Goal: Browse casually: Explore the website without a specific task or goal

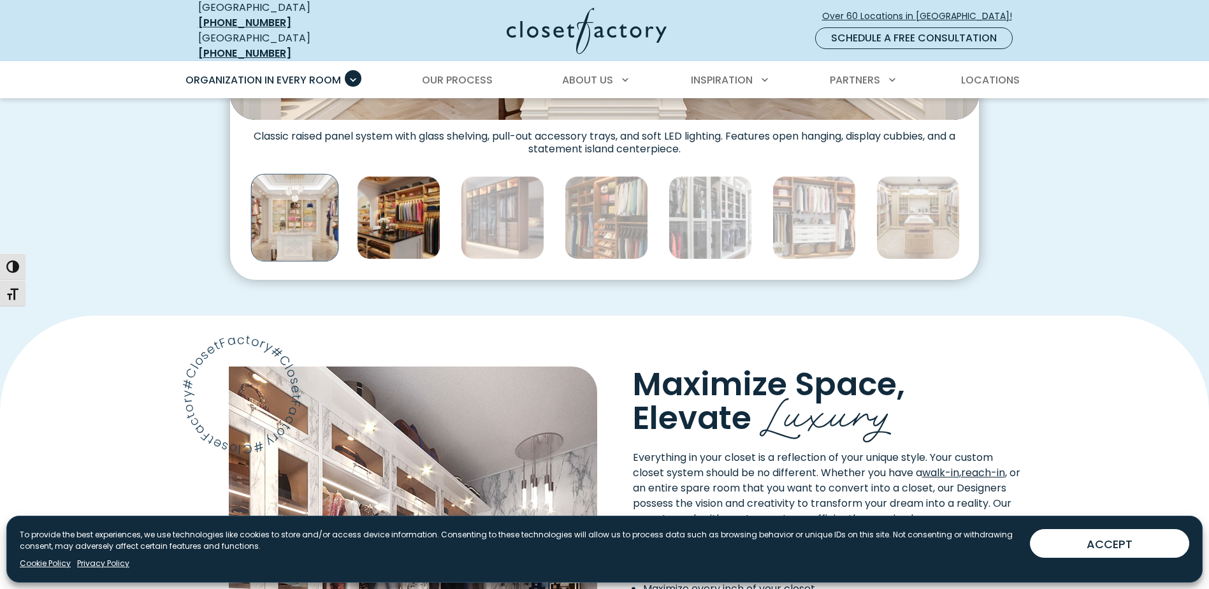
click at [402, 207] on img "Thumbnail Gallery" at bounding box center [399, 218] width 84 height 84
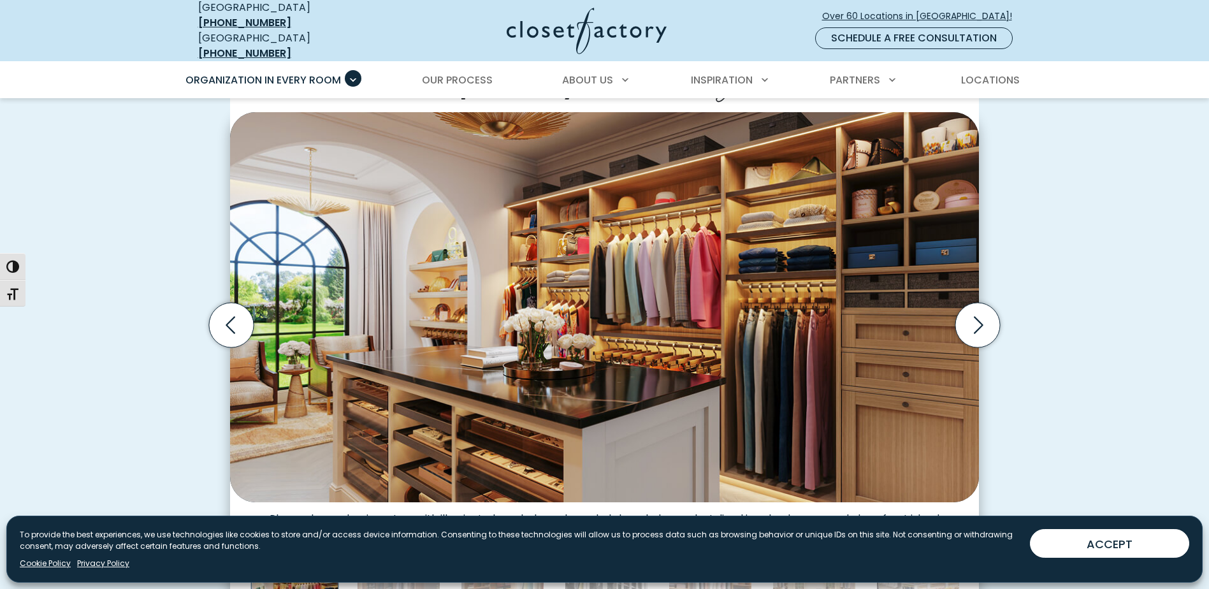
scroll to position [446, 0]
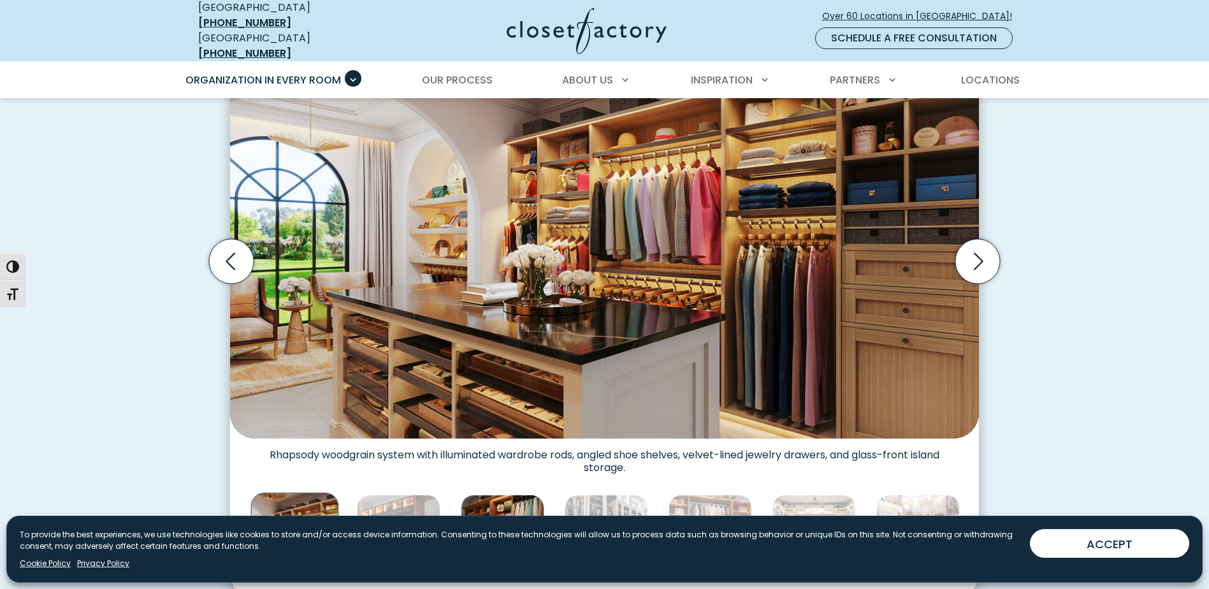
click at [504, 502] on img "Thumbnail Gallery" at bounding box center [503, 537] width 84 height 84
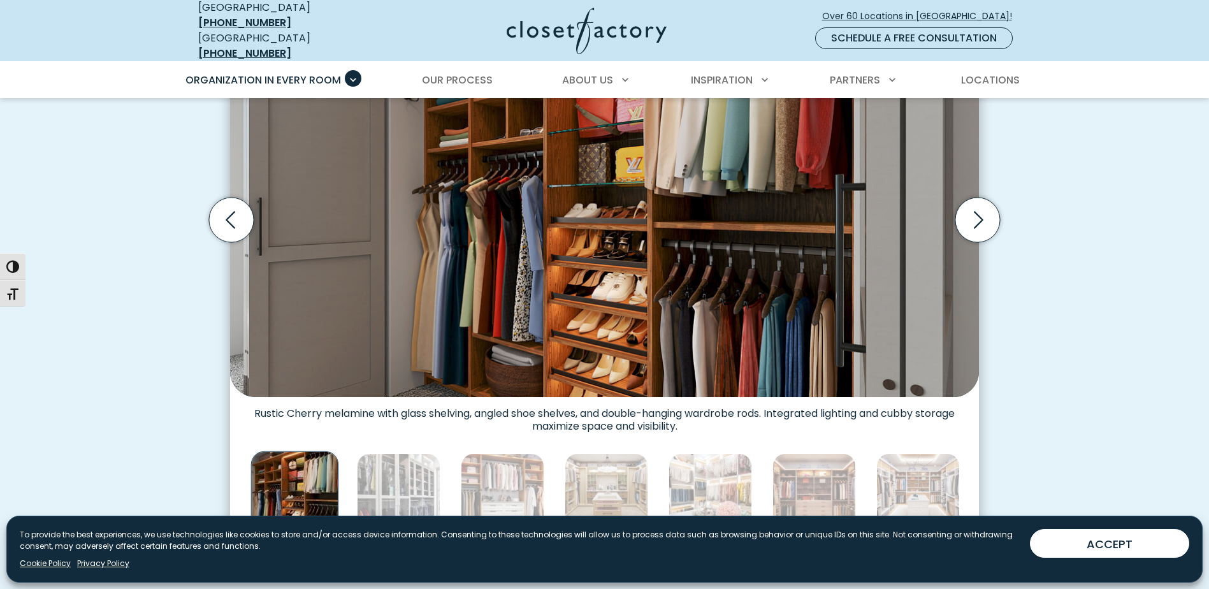
scroll to position [510, 0]
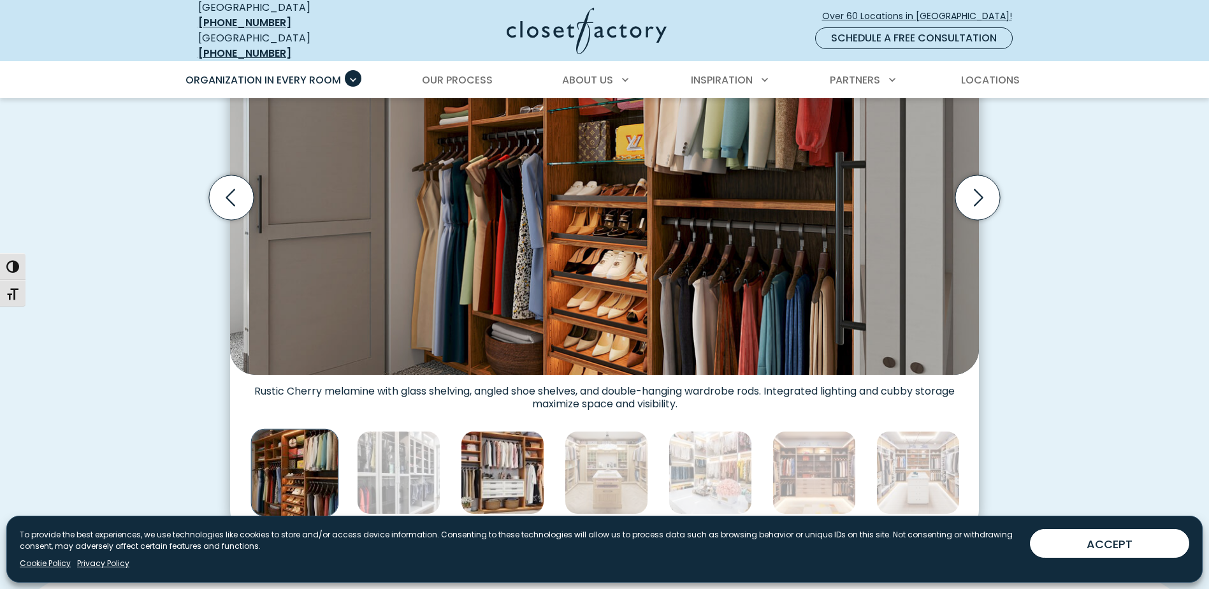
click at [525, 464] on img "Thumbnail Gallery" at bounding box center [503, 473] width 84 height 84
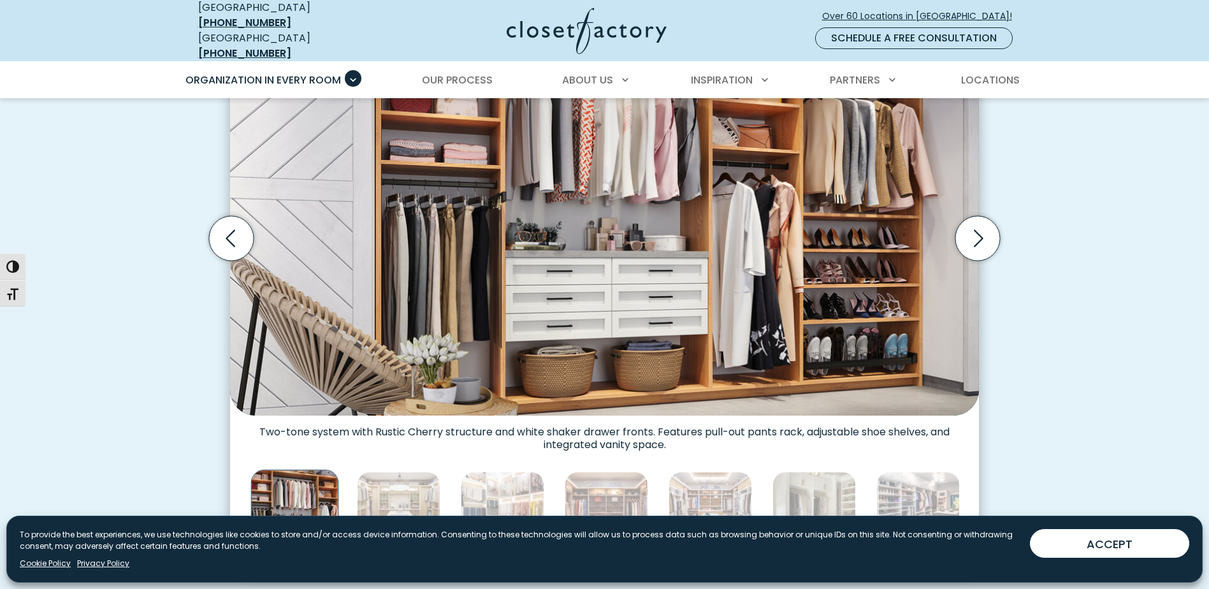
scroll to position [574, 0]
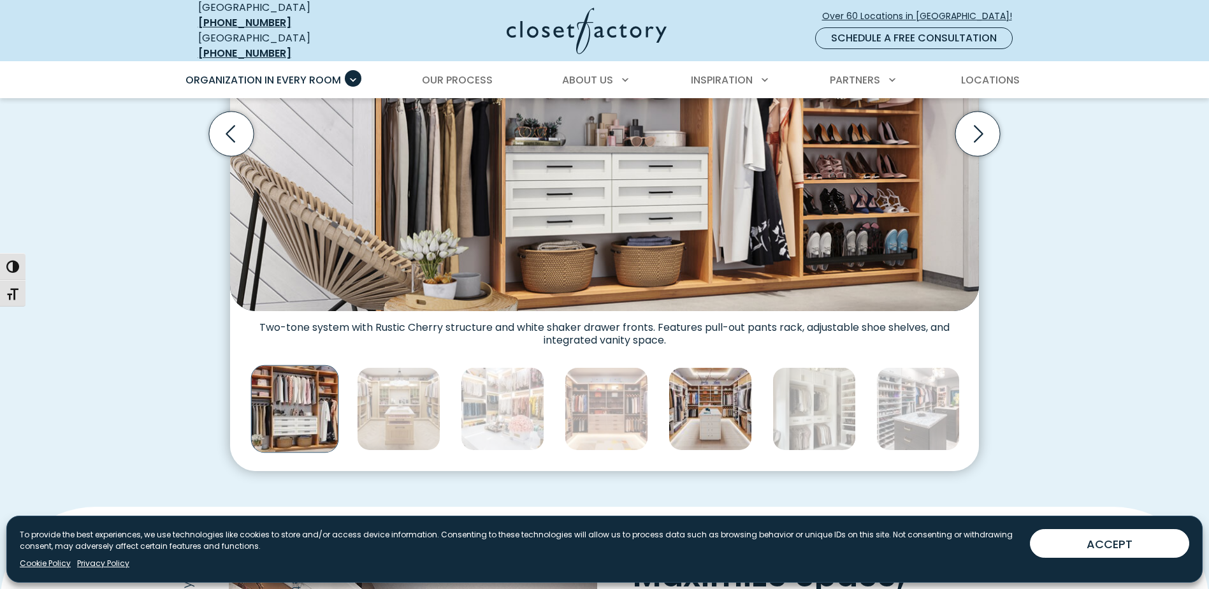
click at [697, 395] on img "Thumbnail Gallery" at bounding box center [711, 409] width 84 height 84
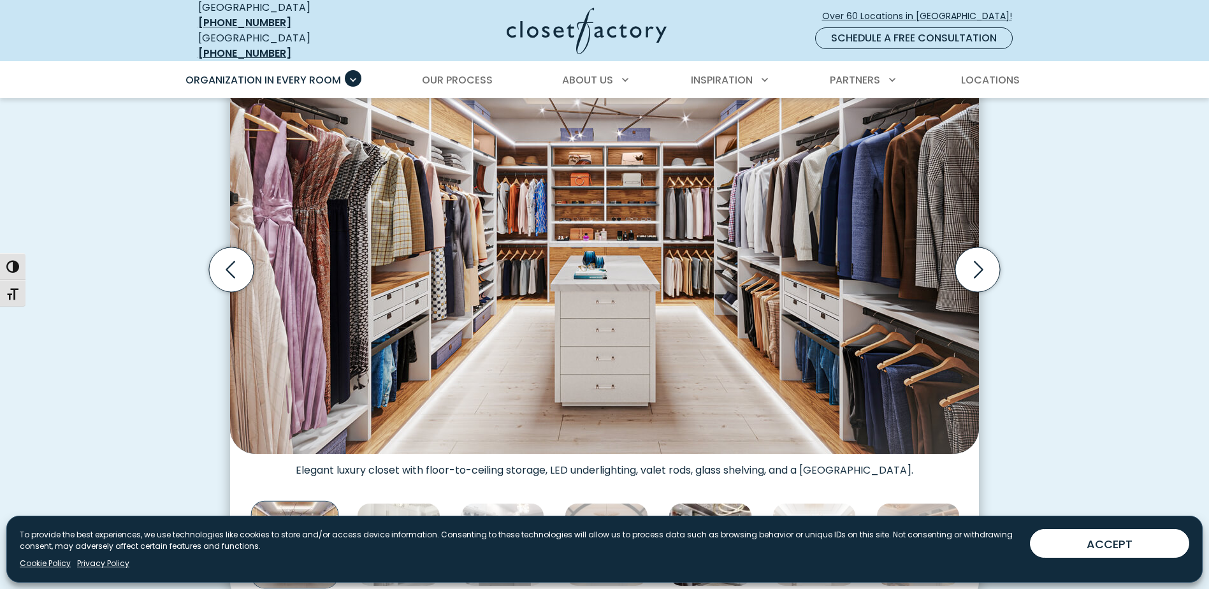
scroll to position [446, 0]
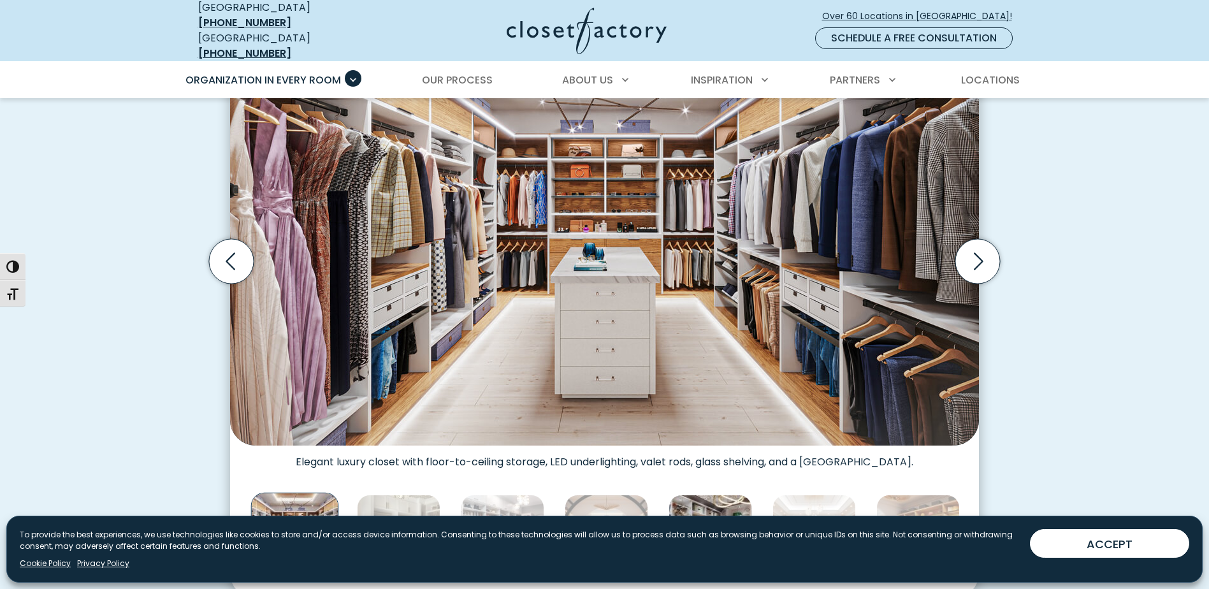
click at [718, 495] on img "Thumbnail Gallery" at bounding box center [711, 537] width 84 height 84
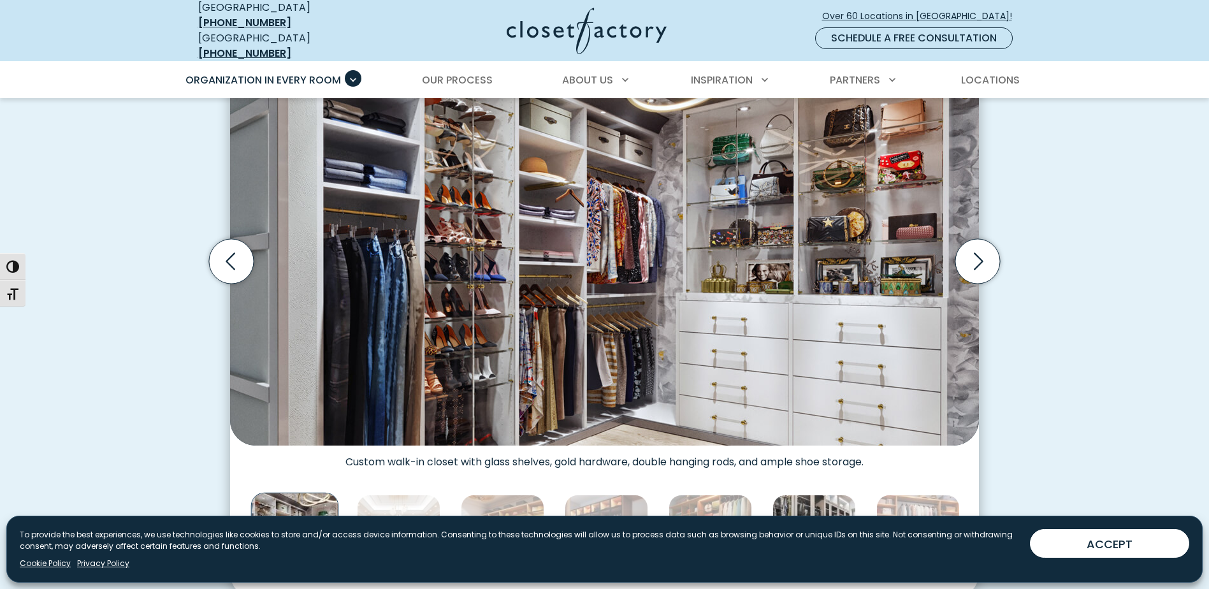
click at [804, 497] on img "Thumbnail Gallery" at bounding box center [815, 537] width 84 height 84
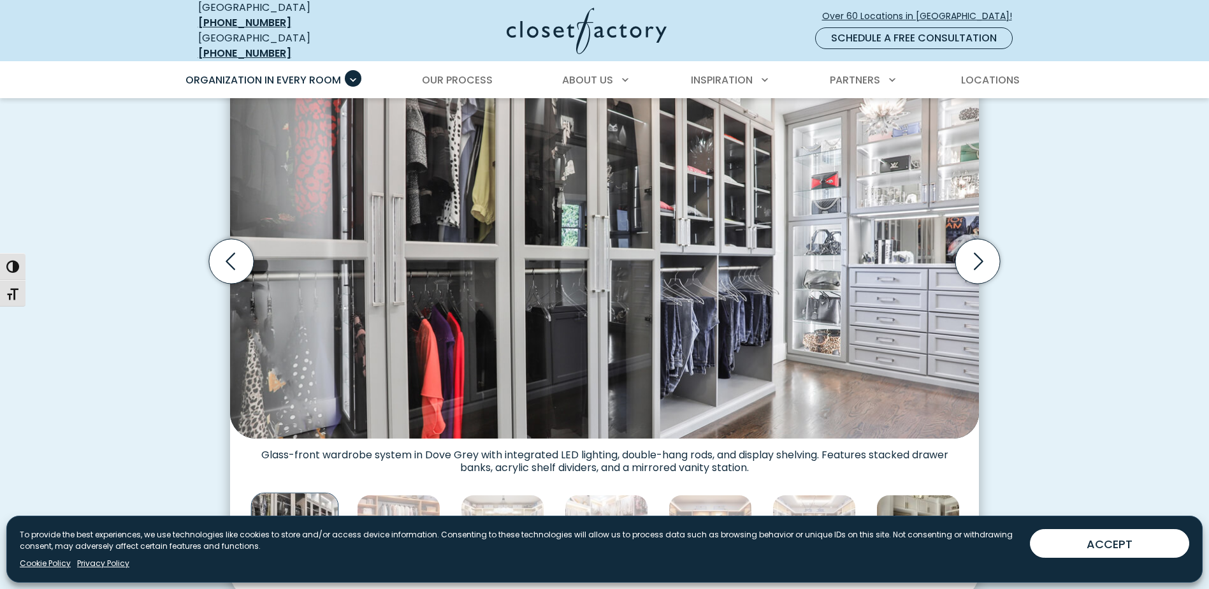
click at [903, 504] on img "Thumbnail Gallery" at bounding box center [918, 537] width 84 height 84
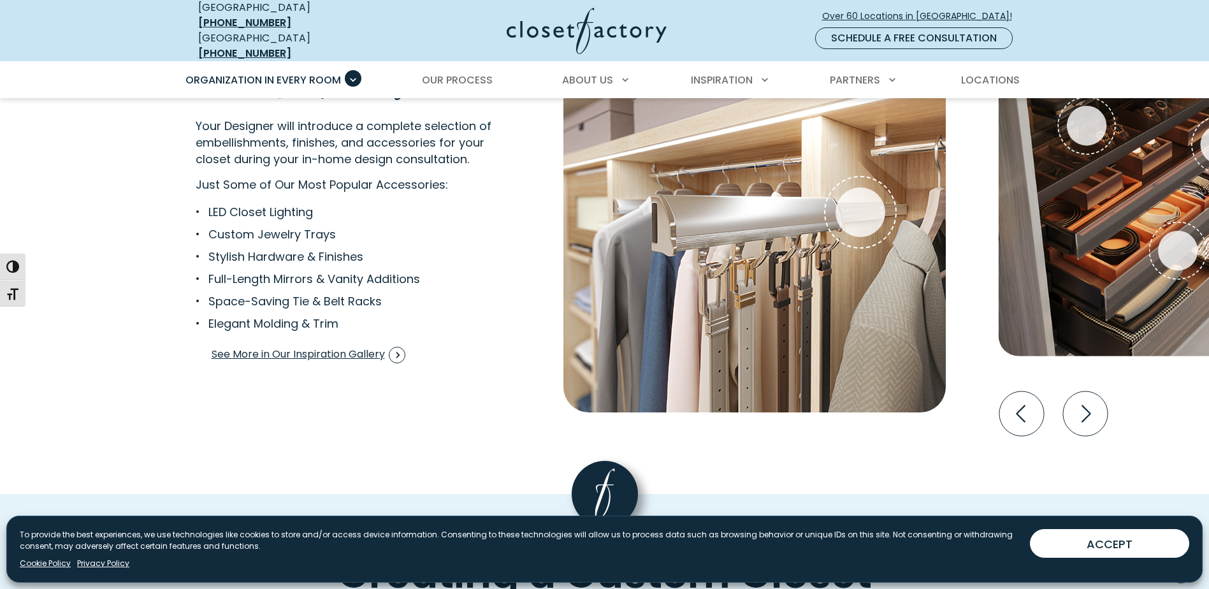
scroll to position [2422, 0]
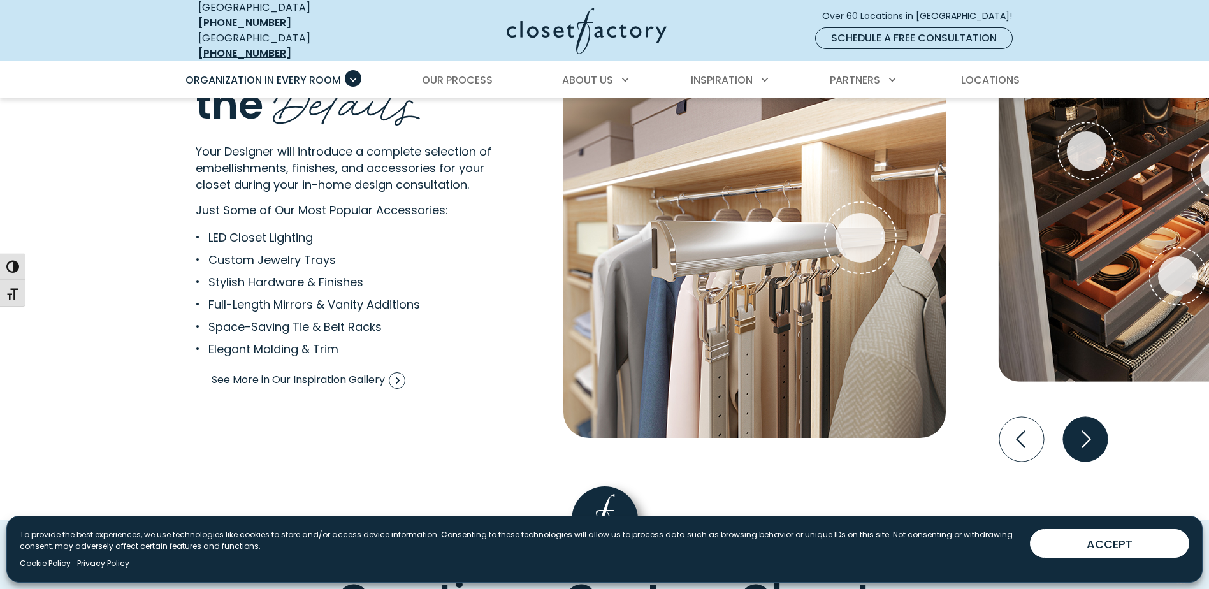
click at [1093, 432] on icon "Next slide" at bounding box center [1085, 439] width 45 height 45
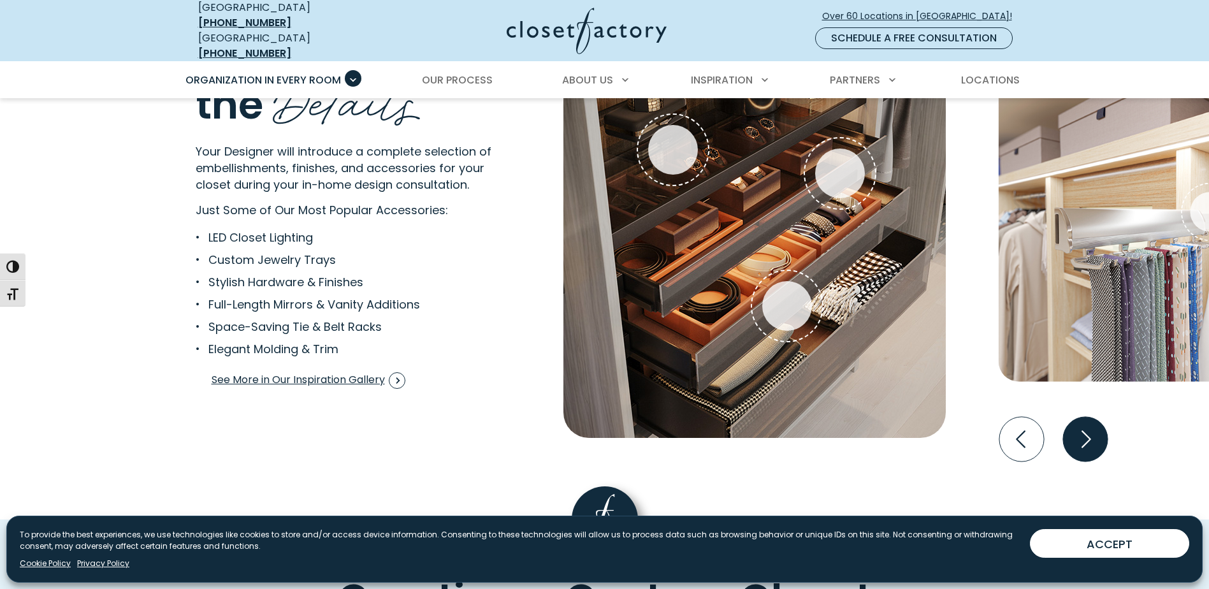
click at [1086, 433] on icon "Next slide" at bounding box center [1085, 439] width 45 height 45
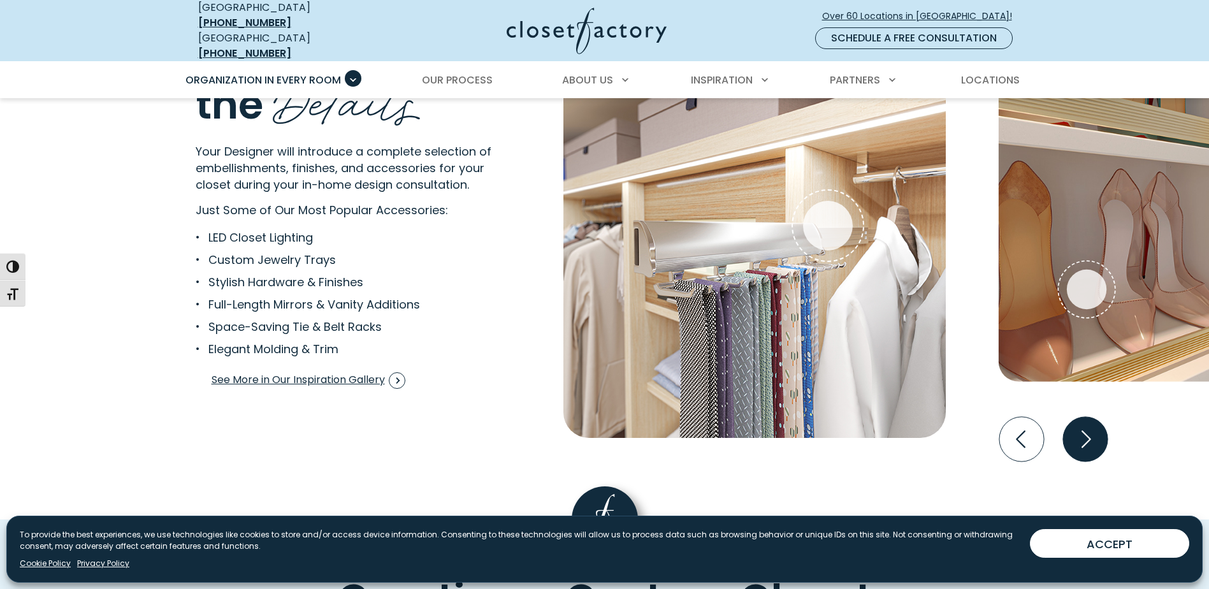
click at [1093, 435] on icon "Next slide" at bounding box center [1085, 439] width 45 height 45
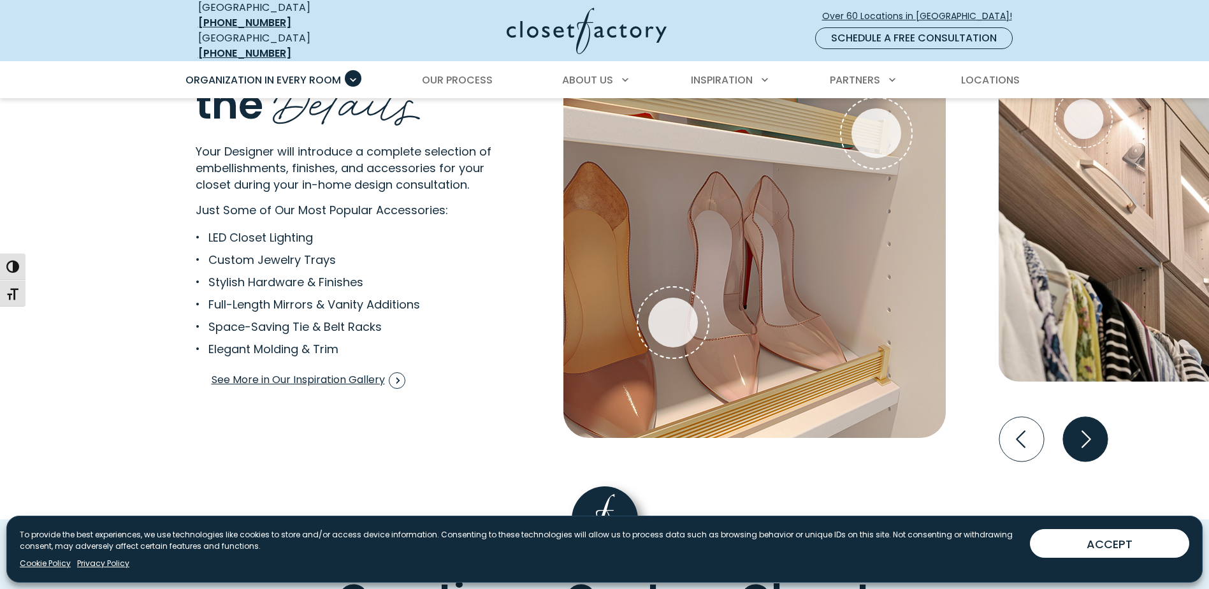
click at [1093, 435] on icon "Next slide" at bounding box center [1085, 439] width 45 height 45
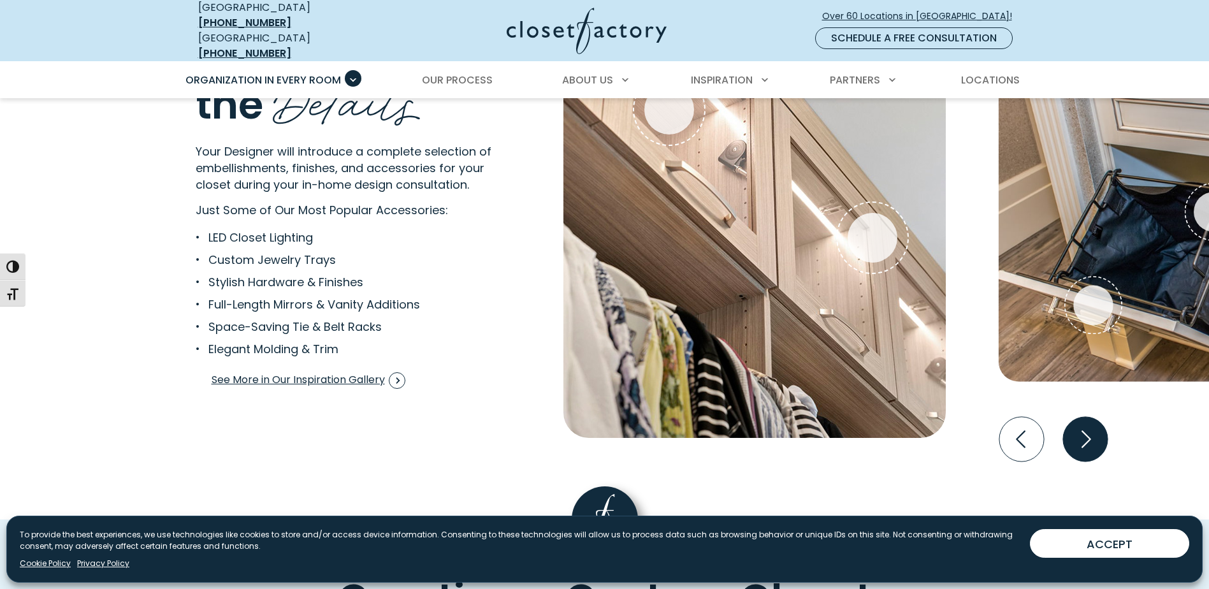
click at [1093, 435] on icon "Next slide" at bounding box center [1085, 439] width 45 height 45
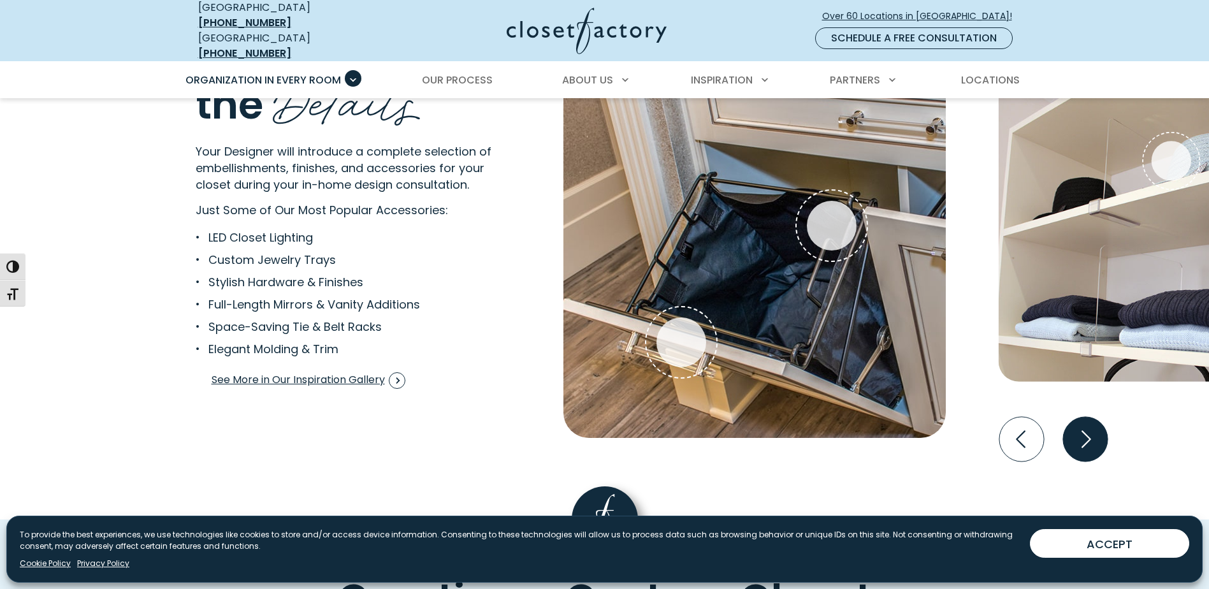
click at [1093, 435] on icon "Next slide" at bounding box center [1085, 439] width 45 height 45
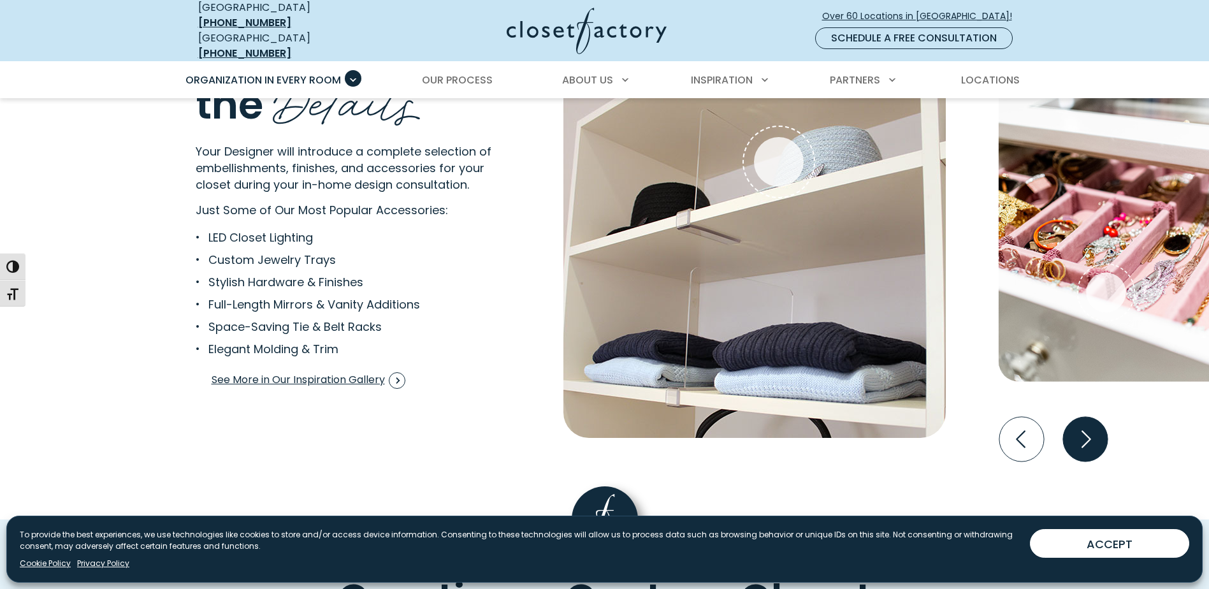
click at [1093, 435] on icon "Next slide" at bounding box center [1085, 439] width 45 height 45
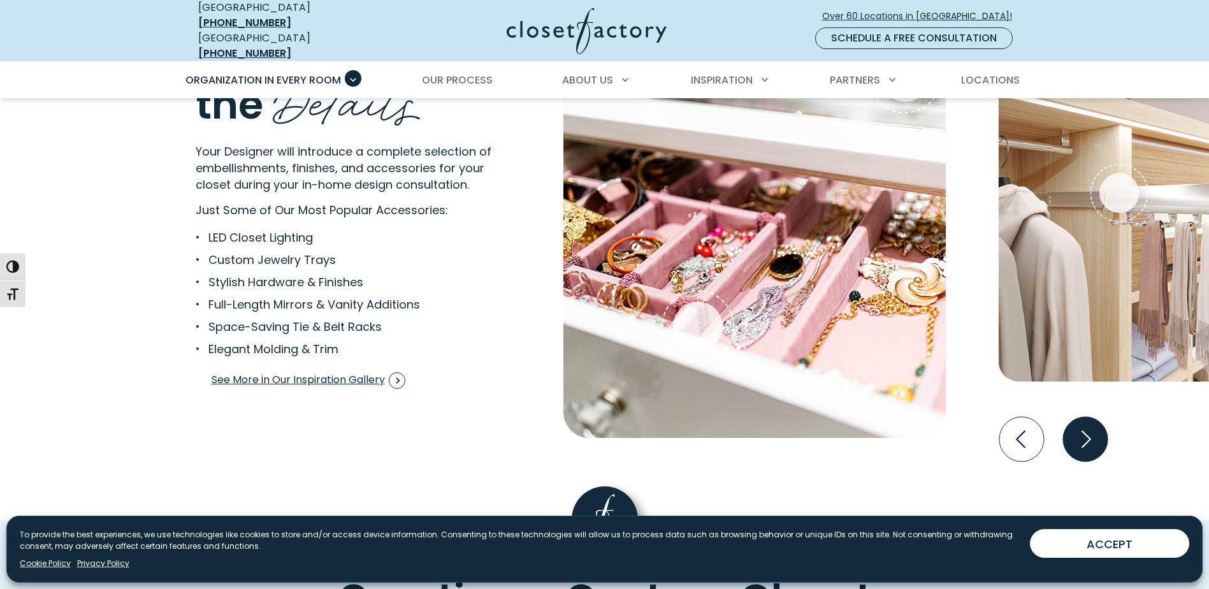
click at [1093, 435] on icon "Next slide" at bounding box center [1085, 439] width 45 height 45
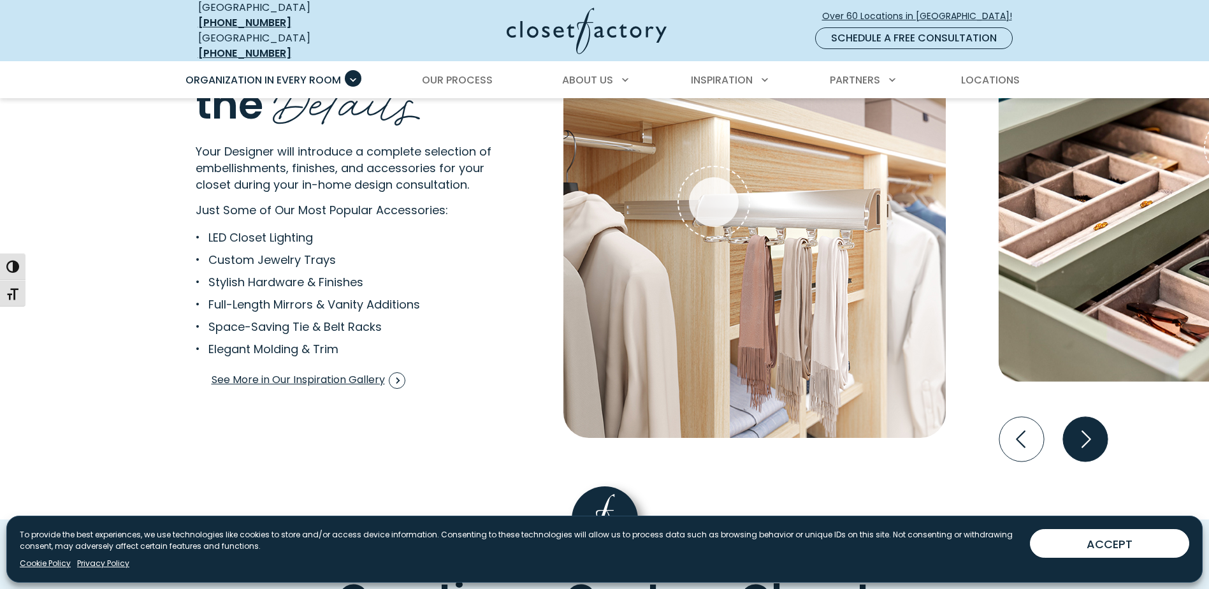
click at [1093, 435] on icon "Next slide" at bounding box center [1085, 439] width 45 height 45
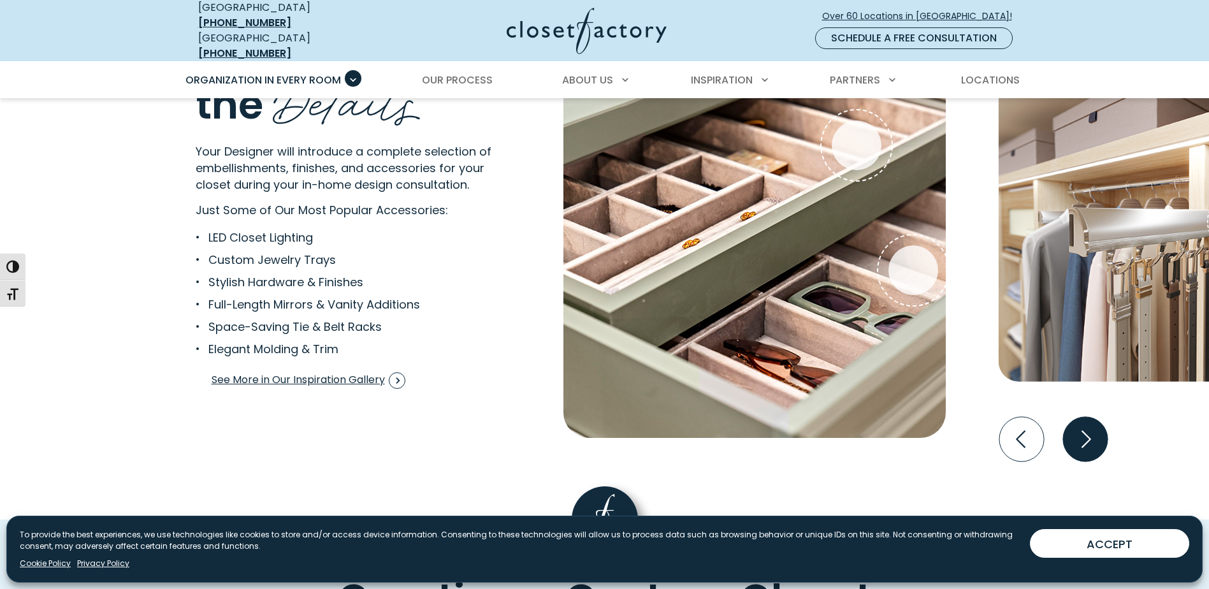
click at [1093, 435] on icon "Next slide" at bounding box center [1085, 439] width 45 height 45
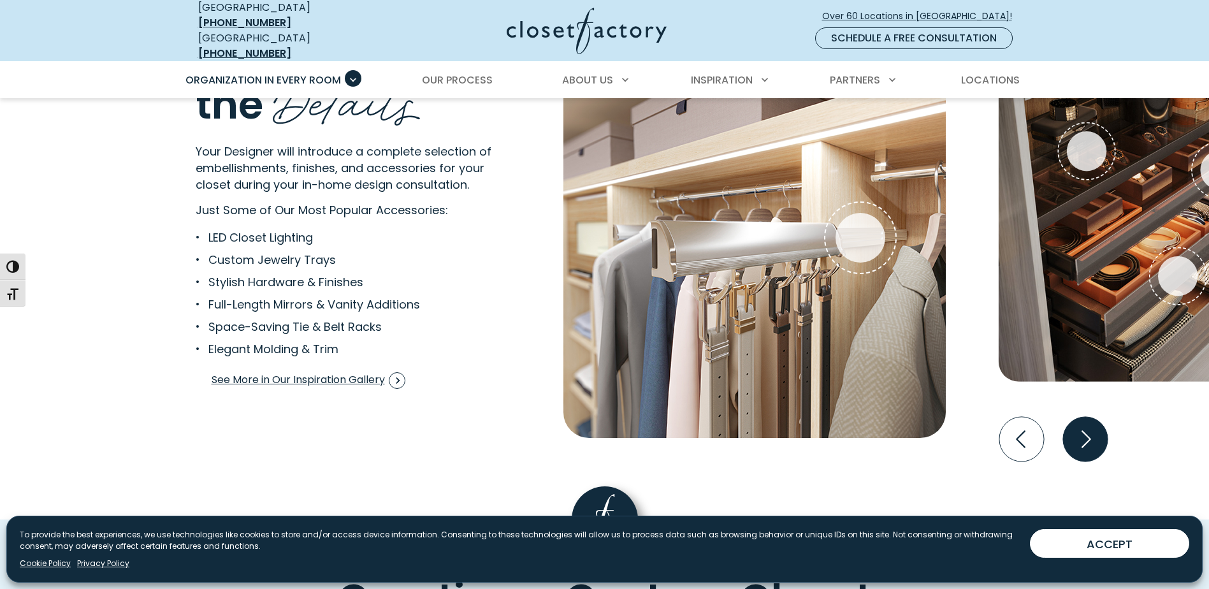
click at [1093, 435] on icon "Next slide" at bounding box center [1085, 439] width 45 height 45
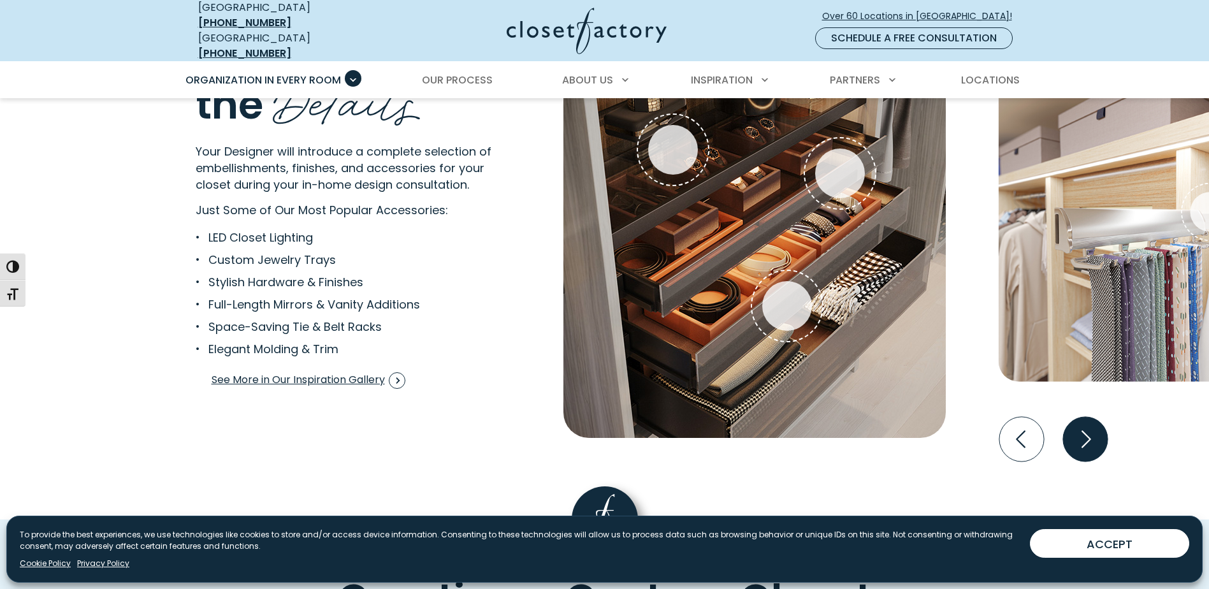
click at [1093, 435] on icon "Next slide" at bounding box center [1085, 439] width 45 height 45
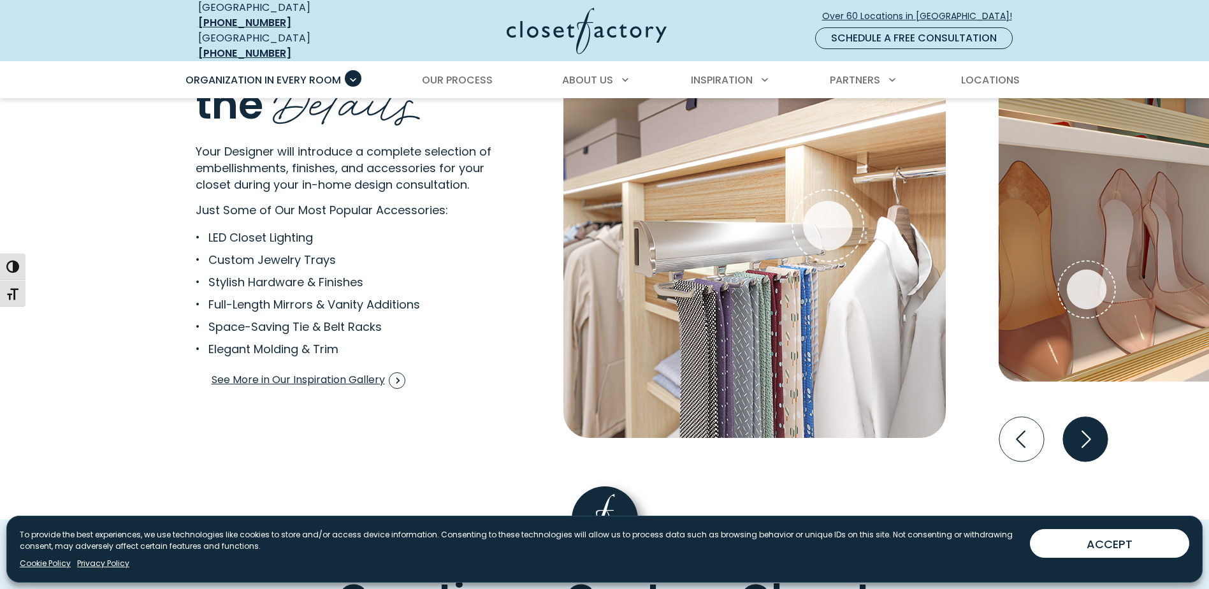
click at [1093, 435] on icon "Next slide" at bounding box center [1085, 439] width 45 height 45
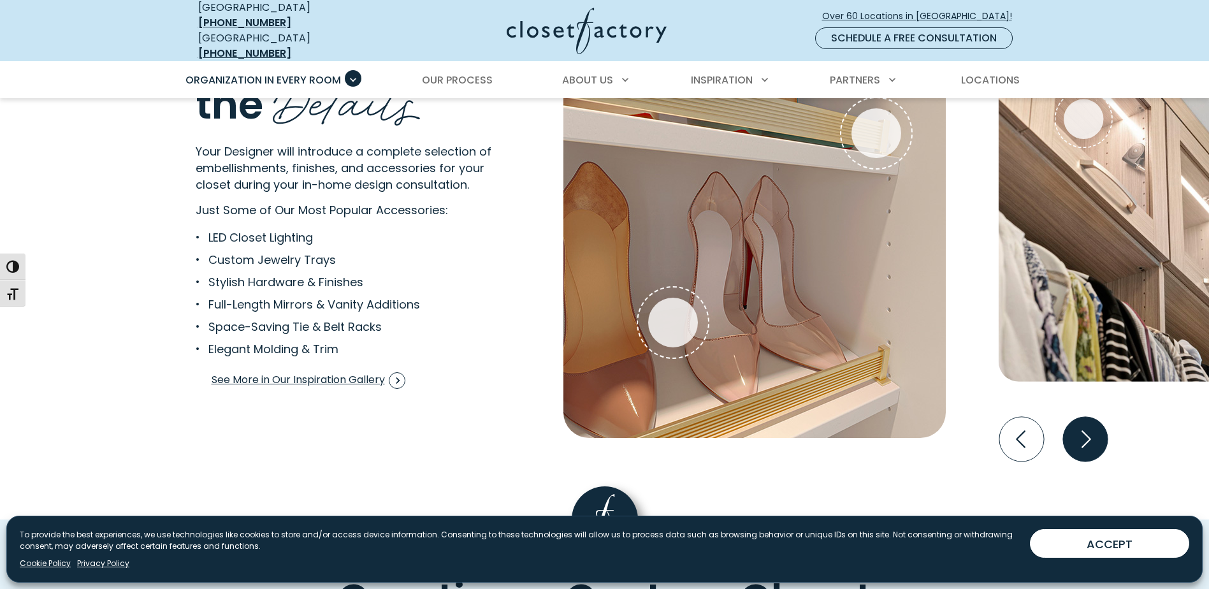
click at [1093, 435] on icon "Next slide" at bounding box center [1085, 439] width 45 height 45
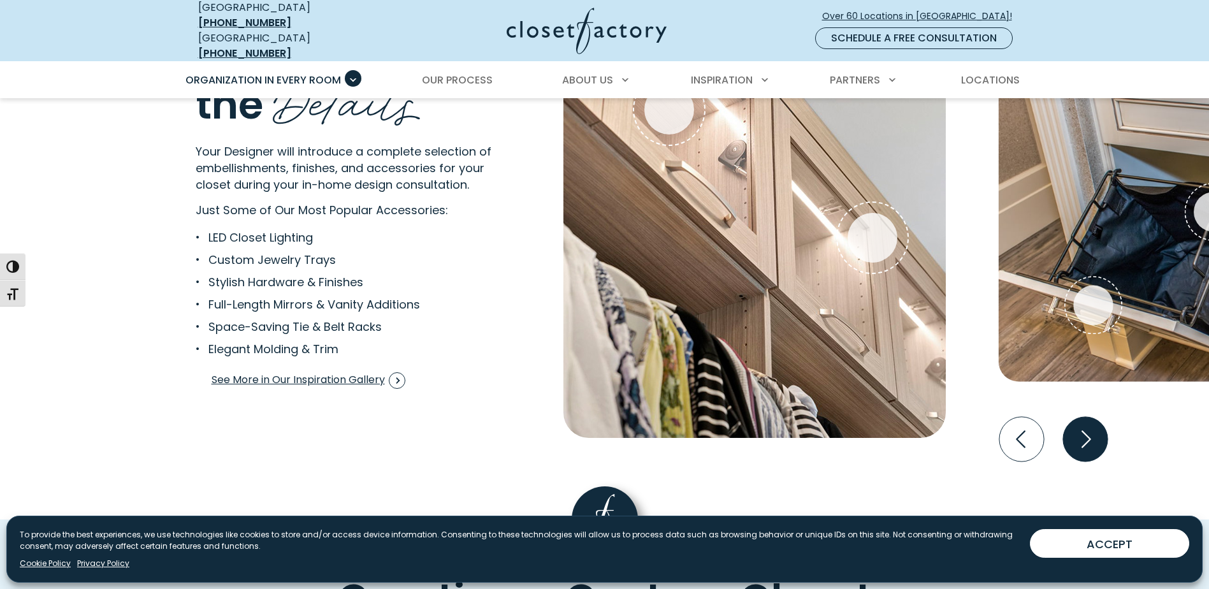
click at [1093, 435] on icon "Next slide" at bounding box center [1085, 439] width 45 height 45
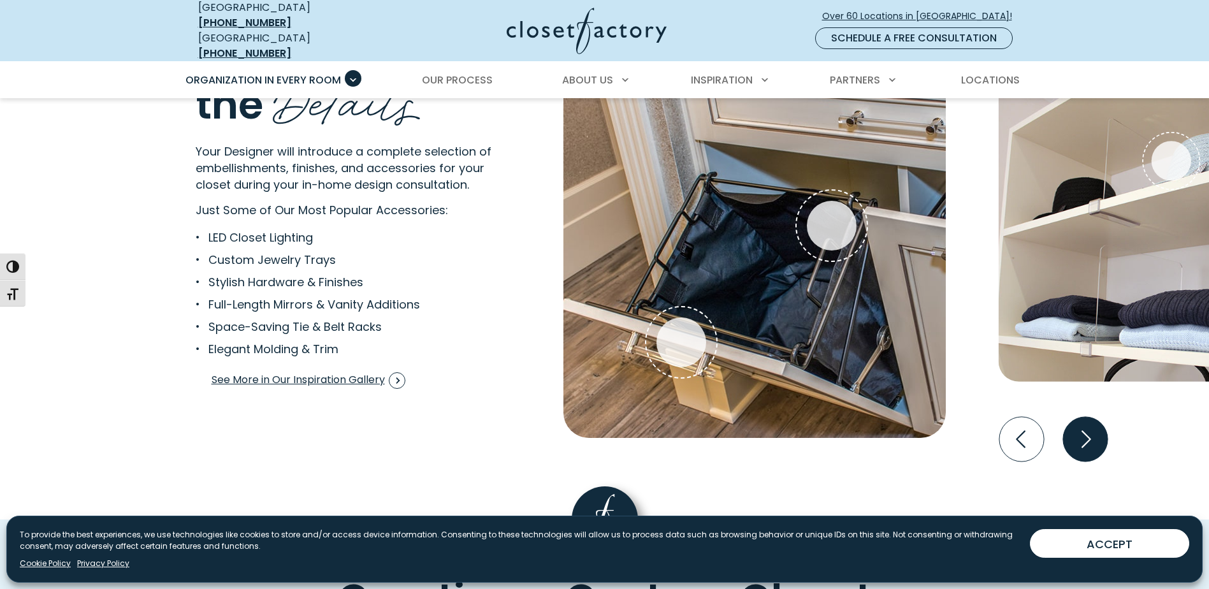
click at [1093, 435] on icon "Next slide" at bounding box center [1085, 439] width 45 height 45
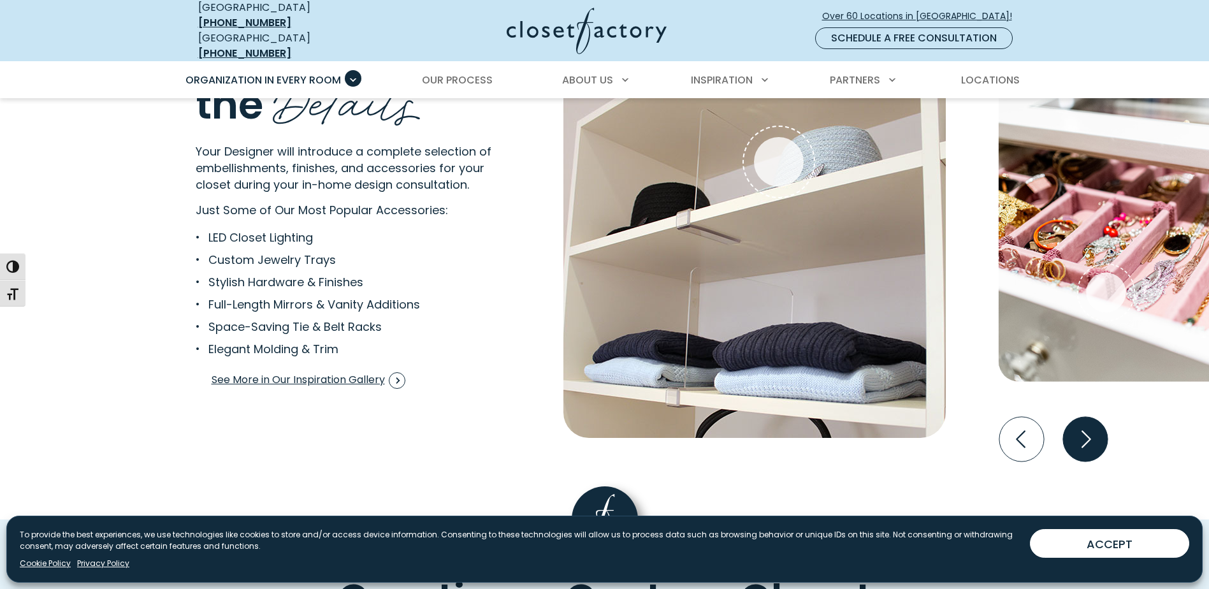
click at [1093, 435] on icon "Next slide" at bounding box center [1085, 439] width 45 height 45
